Goal: Task Accomplishment & Management: Complete application form

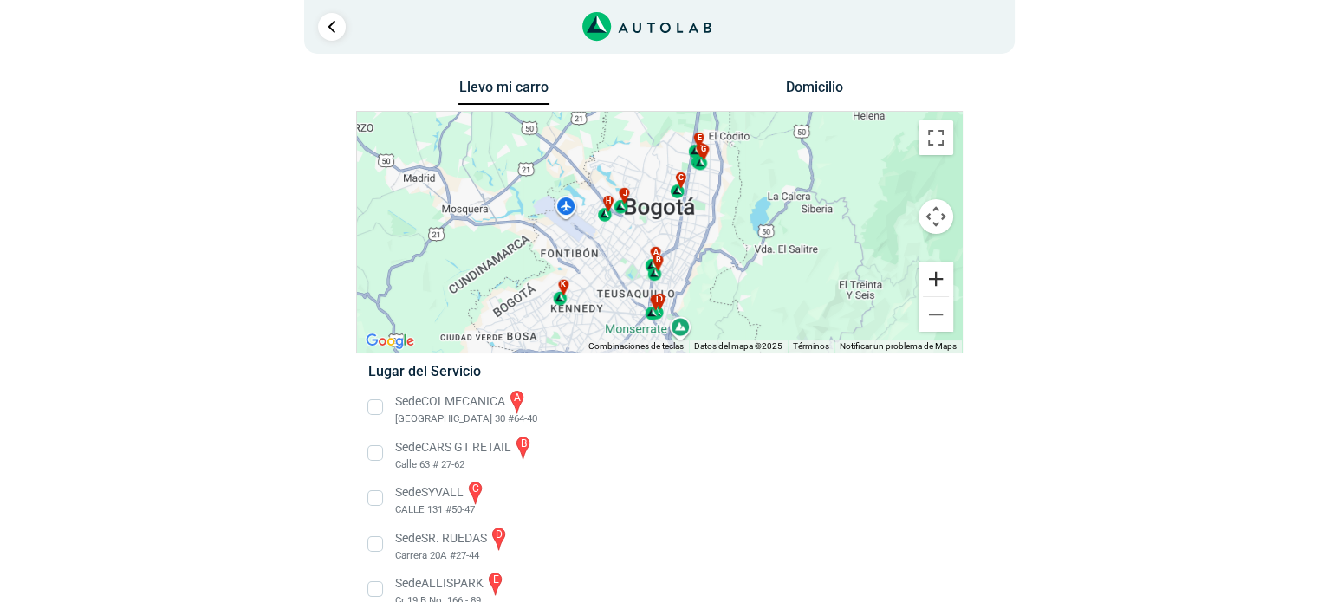
click at [936, 276] on button "Ampliar" at bounding box center [936, 279] width 35 height 35
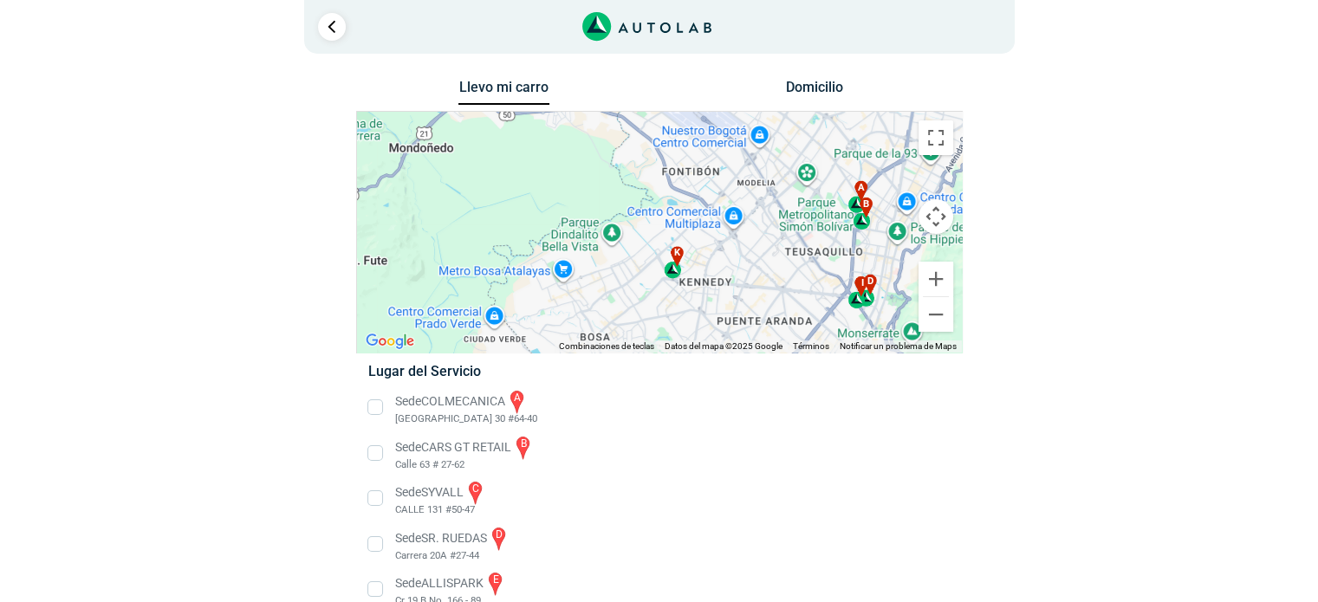
drag, startPoint x: 696, startPoint y: 221, endPoint x: 912, endPoint y: 119, distance: 238.8
click at [912, 119] on div "a b c d e f g" at bounding box center [659, 232] width 605 height 241
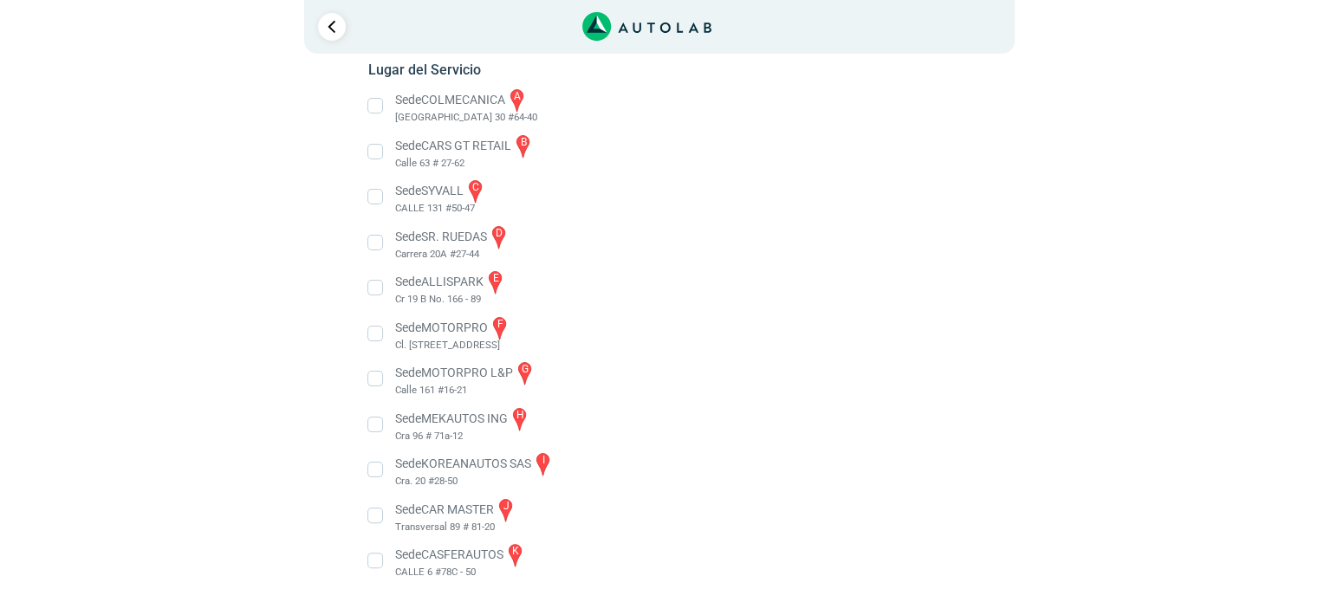
scroll to position [302, 0]
click at [472, 557] on li "Sede CASFERAUTOS k CALLE 6 #78C - 50" at bounding box center [659, 560] width 608 height 39
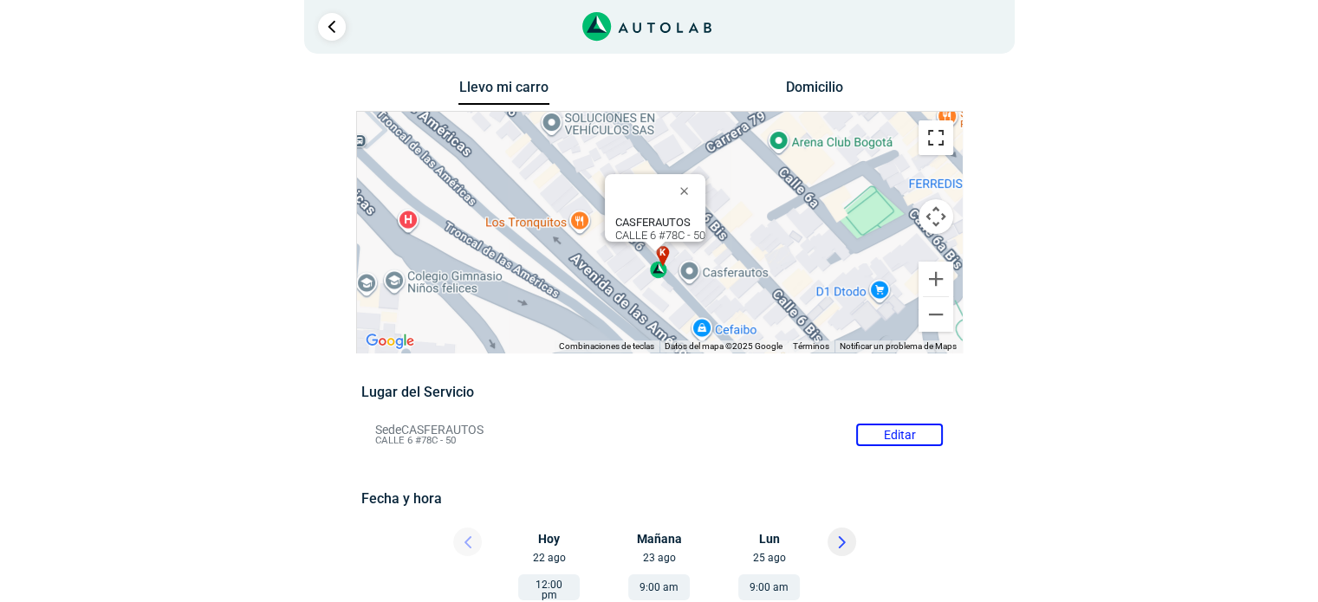
click at [941, 133] on button "Cambiar a la vista en pantalla completa" at bounding box center [936, 137] width 35 height 35
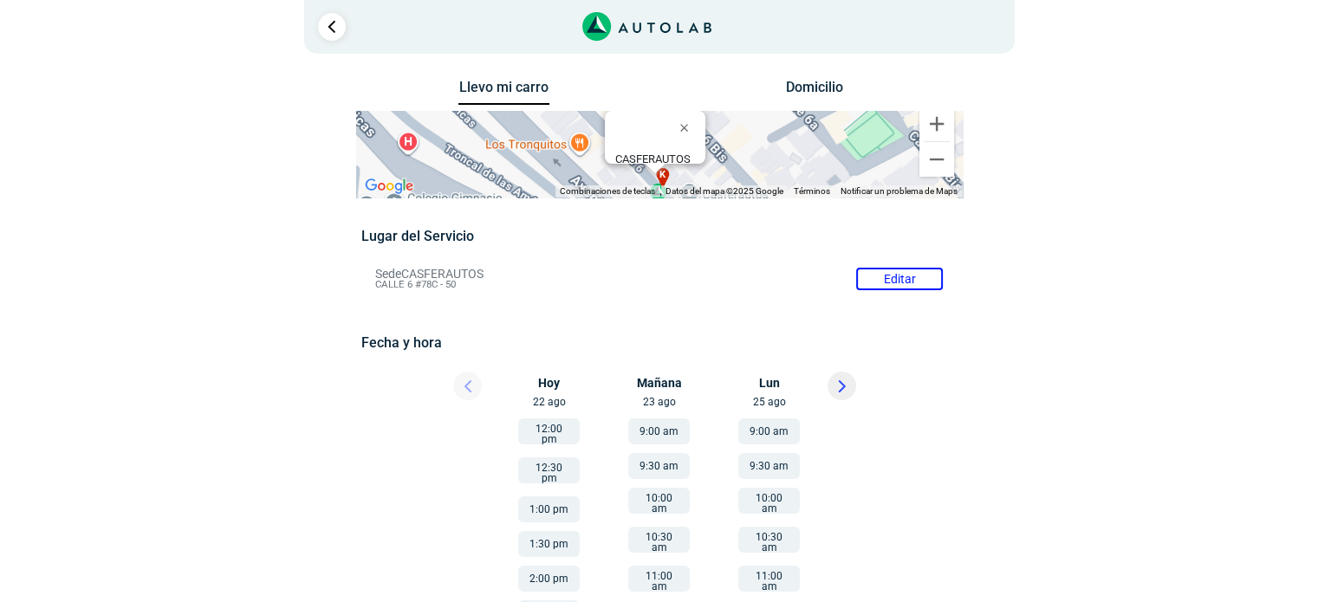
click at [423, 283] on li "Sede CASFERAUTOS Editar CALLE 6 #78C - 50" at bounding box center [659, 279] width 594 height 28
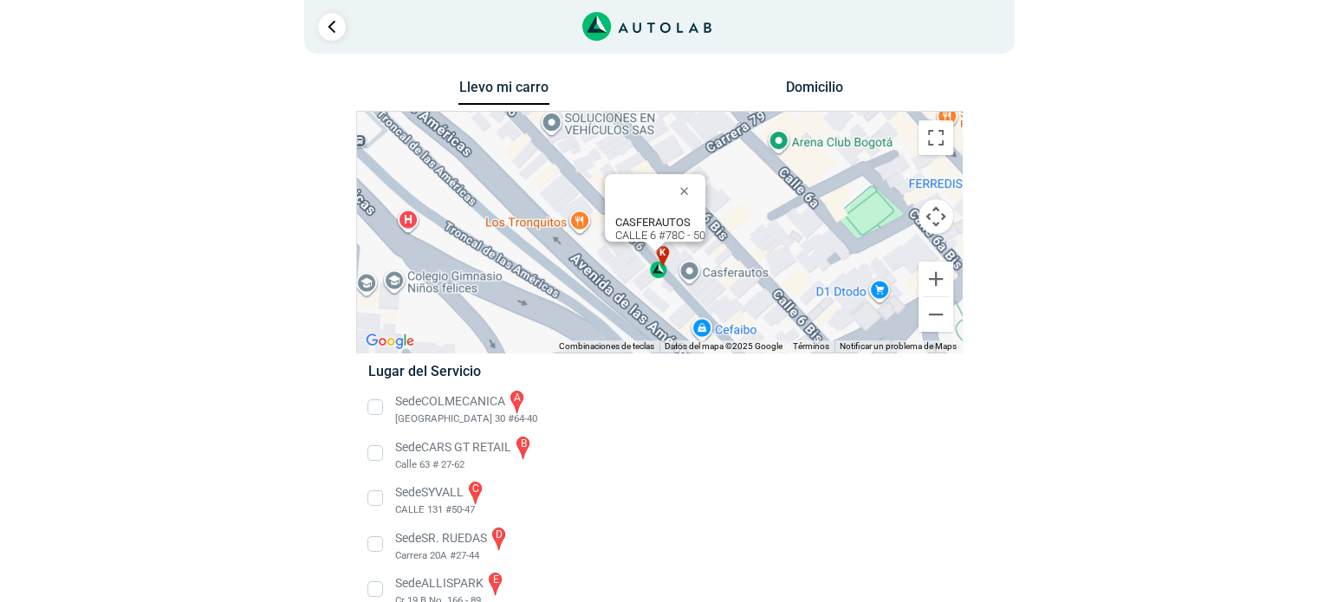
scroll to position [291, 0]
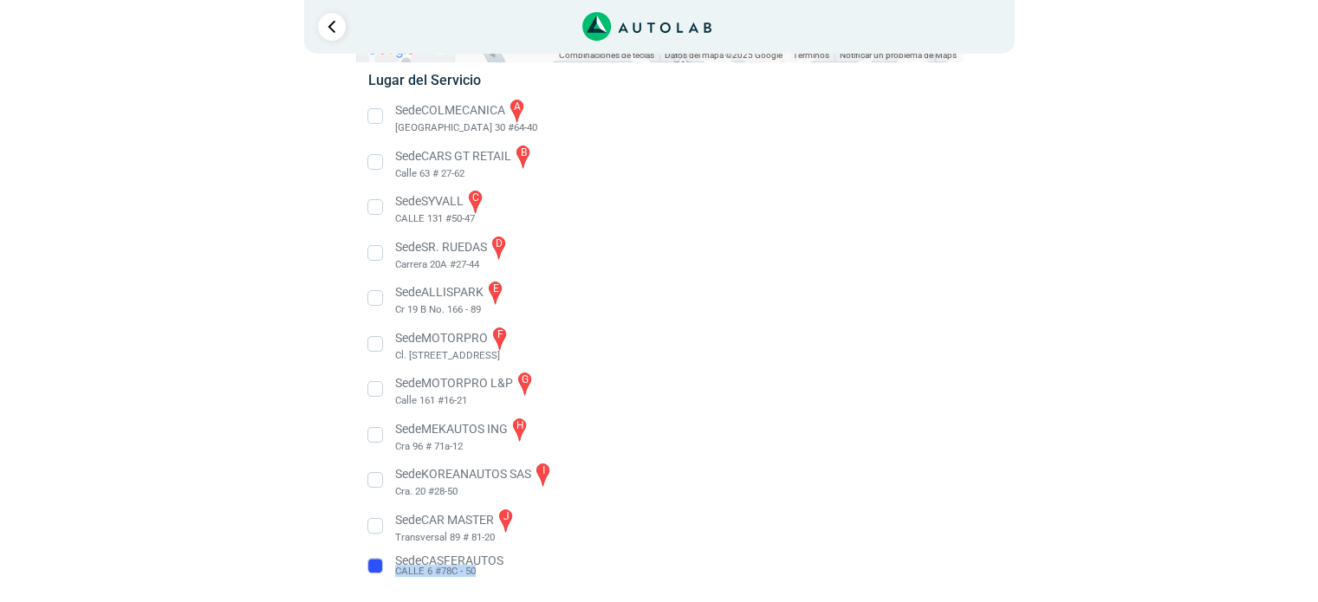
drag, startPoint x: 492, startPoint y: 570, endPoint x: 395, endPoint y: 572, distance: 97.1
click at [395, 572] on li "Sede CASFERAUTOS CALLE 6 #78C - 50" at bounding box center [659, 566] width 608 height 28
copy span "CALLE 6 #78C - 50"
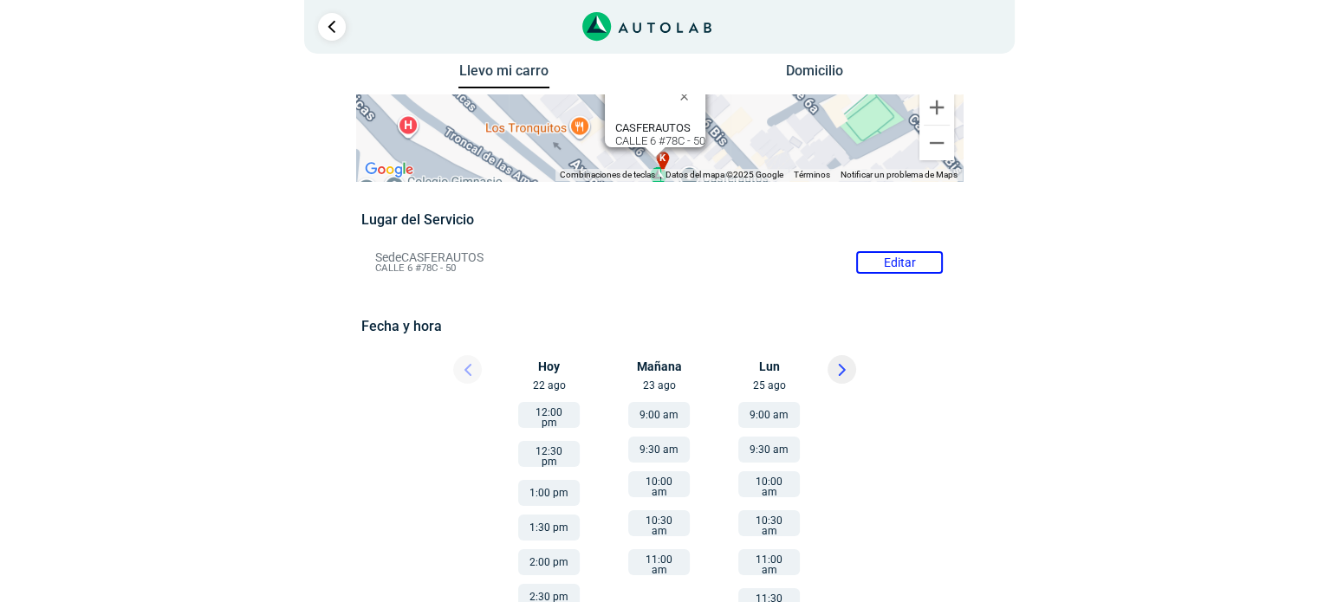
scroll to position [0, 0]
